Goal: Communication & Community: Answer question/provide support

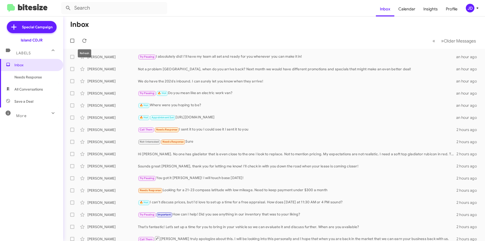
click at [87, 37] on button at bounding box center [84, 41] width 10 height 10
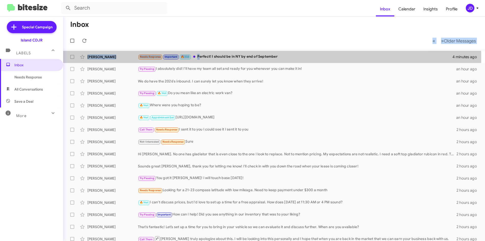
drag, startPoint x: 198, startPoint y: 57, endPoint x: 275, endPoint y: 44, distance: 77.8
click at [275, 44] on div "Inbox « Previous » Next Older Messages [PERSON_NAME] Needs Response Important 🔥…" at bounding box center [274, 128] width 422 height 225
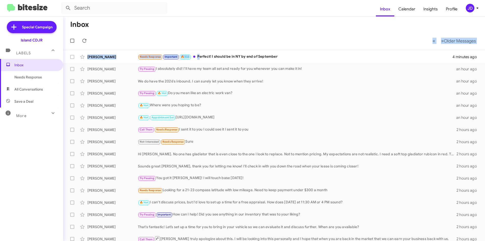
click at [275, 44] on mat-toolbar-row "« Previous » Next Older Messages" at bounding box center [274, 41] width 422 height 16
click at [271, 58] on div "Needs Response Important 🔥 Hot Perfect! I should be in NY by end of September" at bounding box center [299, 57] width 323 height 6
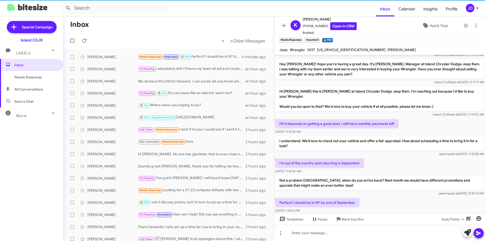
scroll to position [193, 0]
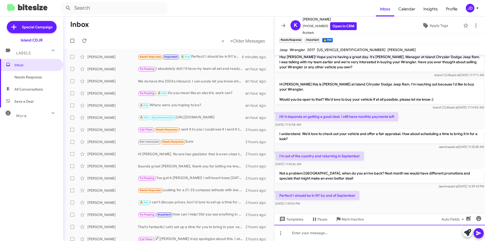
click at [337, 229] on div at bounding box center [380, 233] width 211 height 16
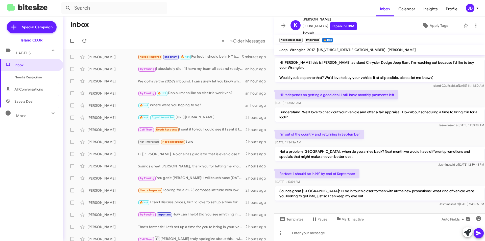
scroll to position [216, 0]
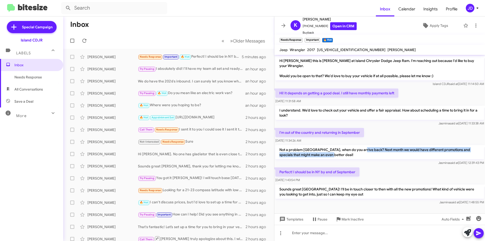
drag, startPoint x: 359, startPoint y: 140, endPoint x: 391, endPoint y: 146, distance: 32.4
click at [391, 146] on p "Not a problem [GEOGRAPHIC_DATA], when do you arrive back? Next month we would h…" at bounding box center [380, 152] width 209 height 14
click at [390, 145] on p "Not a problem [GEOGRAPHIC_DATA], when do you arrive back? Next month we would h…" at bounding box center [380, 152] width 209 height 14
drag, startPoint x: 388, startPoint y: 144, endPoint x: 372, endPoint y: 131, distance: 20.7
click at [372, 131] on div "Hi [PERSON_NAME] this is [PERSON_NAME], Manager at Island Chrysler Dodge Jeep R…" at bounding box center [380, 22] width 211 height 367
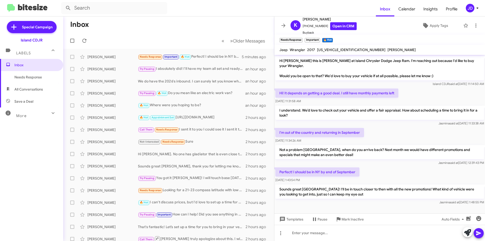
click at [372, 131] on div "I'm out of the country and returning in September [DATE] 11:34:26 AM" at bounding box center [380, 135] width 211 height 17
click at [288, 19] on mat-toolbar "K [PERSON_NAME] [PHONE_NUMBER] Open in CRM Buyback Apply Tags" at bounding box center [380, 25] width 211 height 18
click at [280, 25] on span at bounding box center [284, 26] width 10 height 6
